Goal: Find specific page/section: Find specific page/section

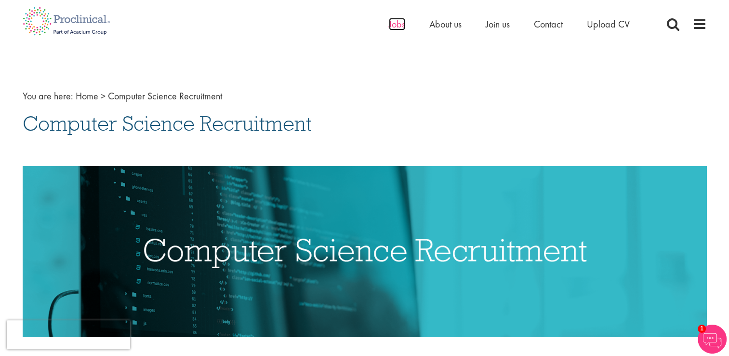
click at [399, 28] on span "Jobs" at bounding box center [397, 24] width 16 height 13
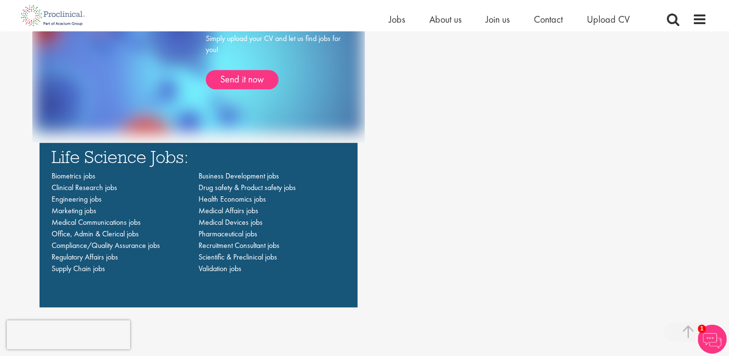
scroll to position [675, 0]
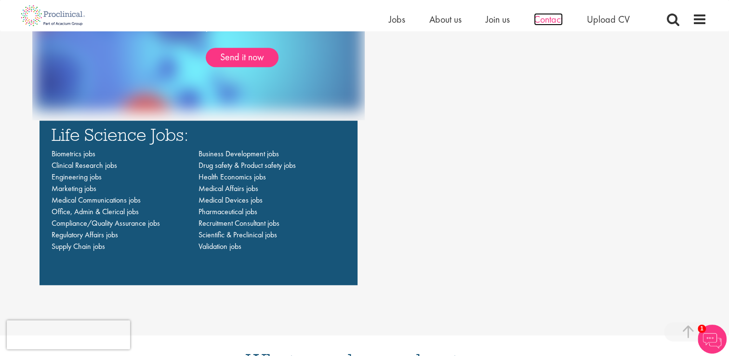
click at [548, 19] on span "Contact" at bounding box center [548, 19] width 29 height 13
